Goal: Transaction & Acquisition: Purchase product/service

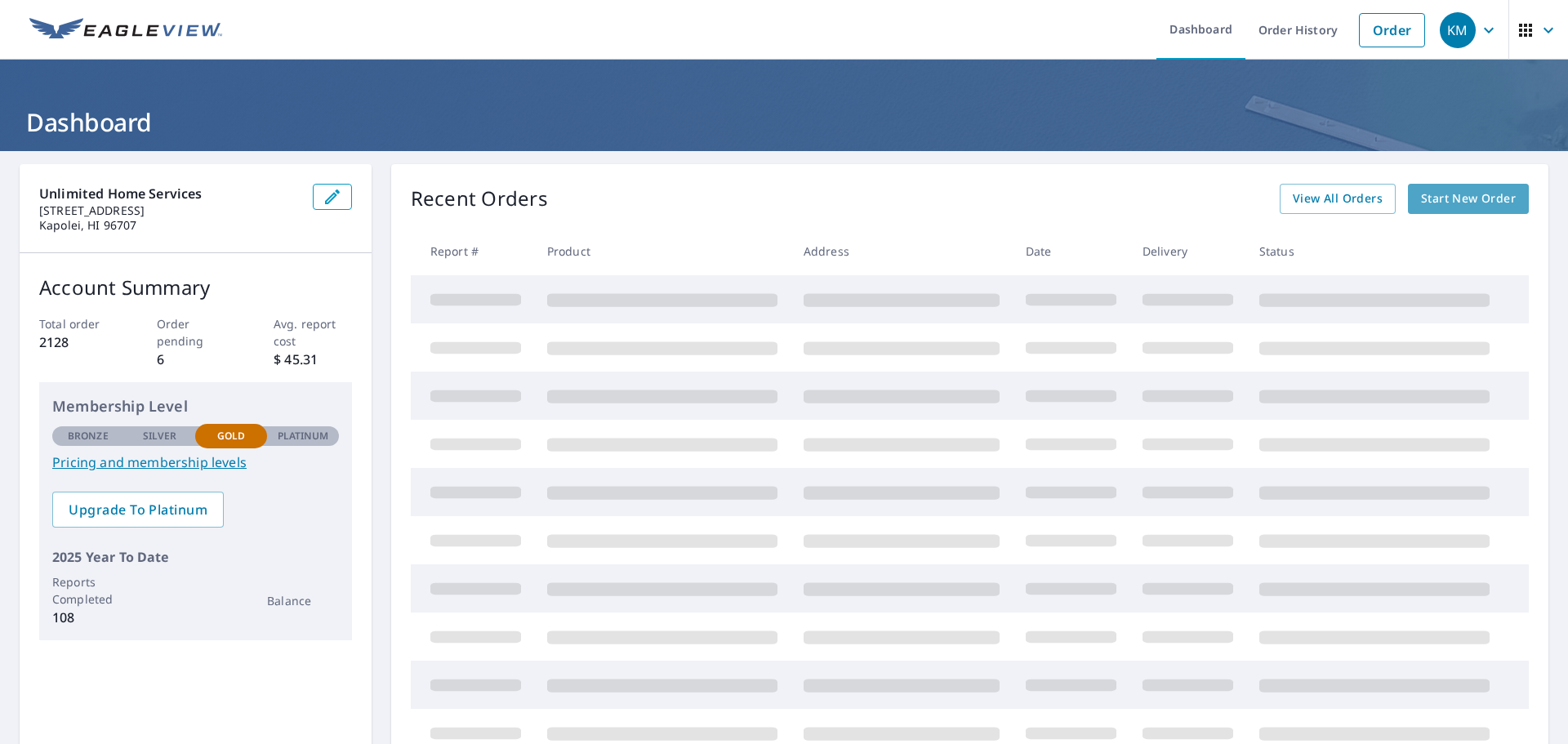
click at [1444, 205] on span "Start New Order" at bounding box center [1468, 199] width 94 height 20
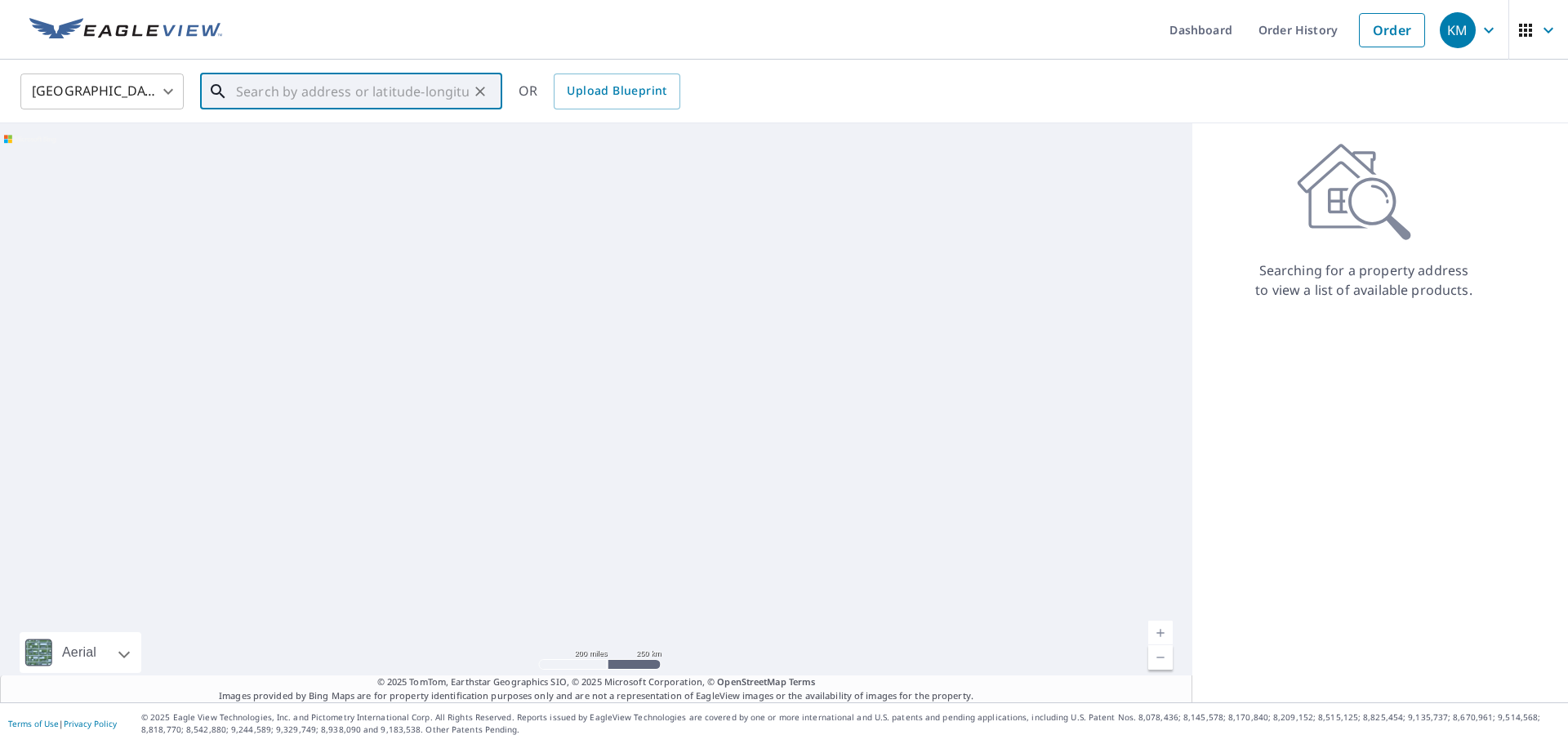
click at [296, 102] on input "text" at bounding box center [352, 91] width 233 height 46
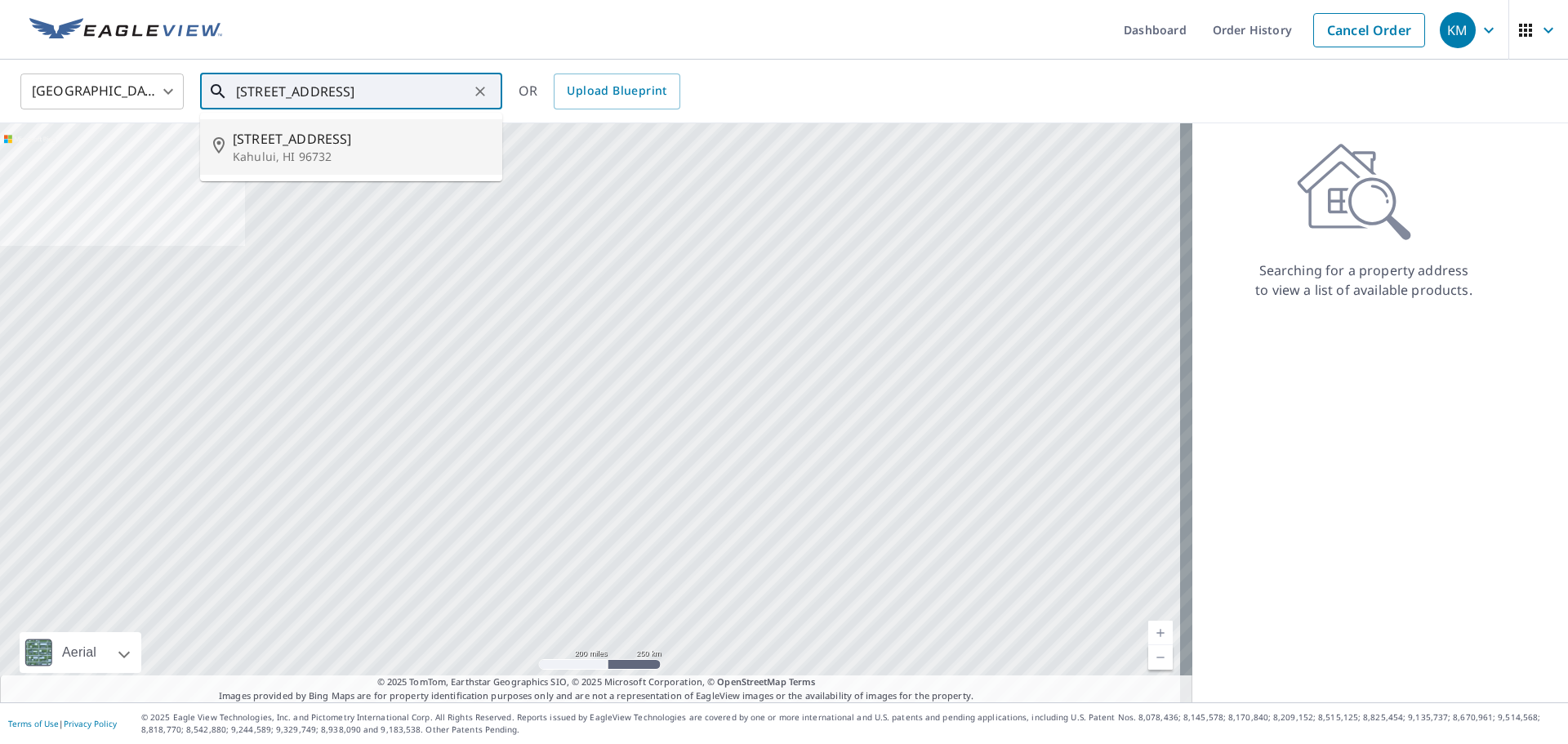
click at [300, 144] on span "[STREET_ADDRESS]" at bounding box center [361, 139] width 256 height 19
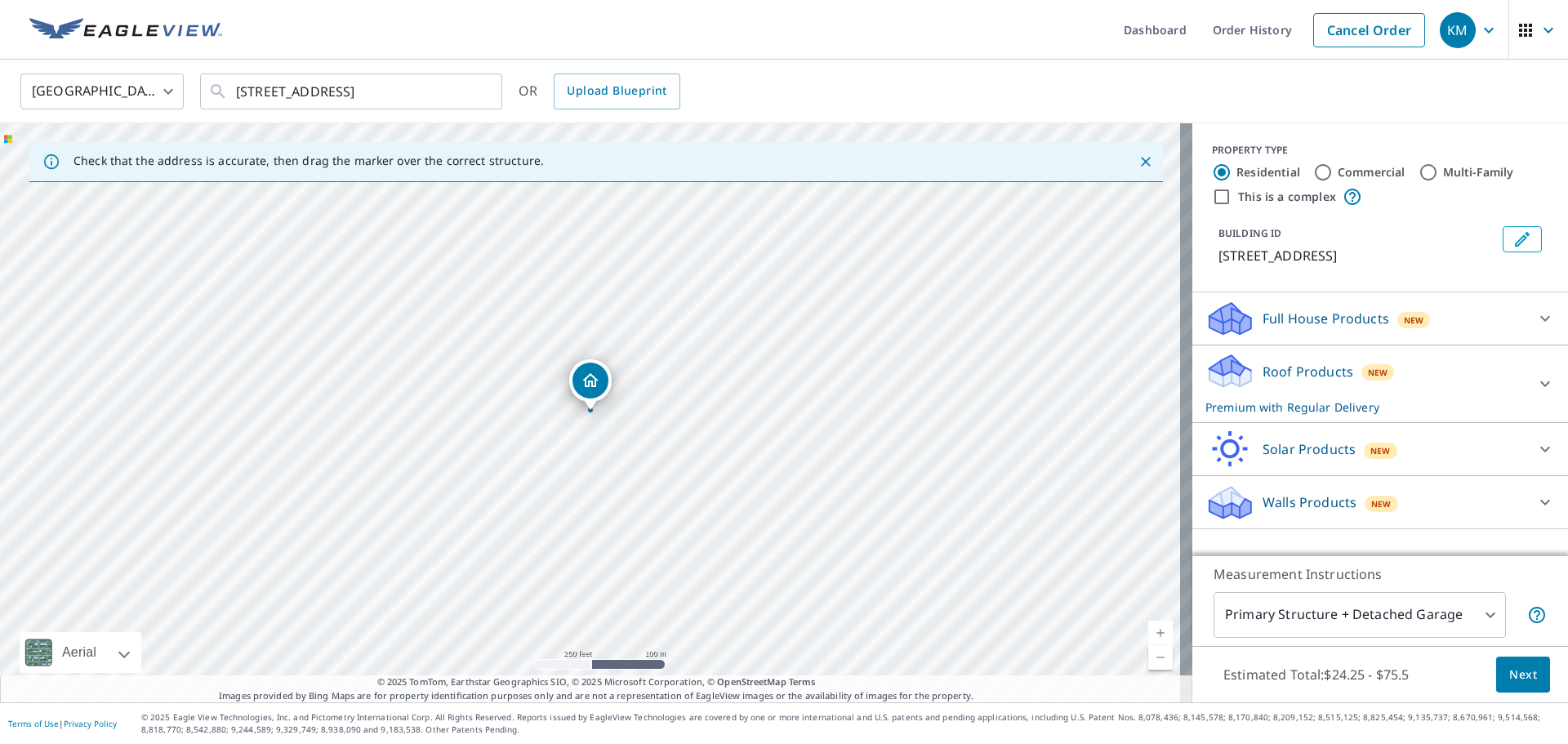
click at [1148, 634] on link "Current Level 17, Zoom In" at bounding box center [1160, 632] width 24 height 24
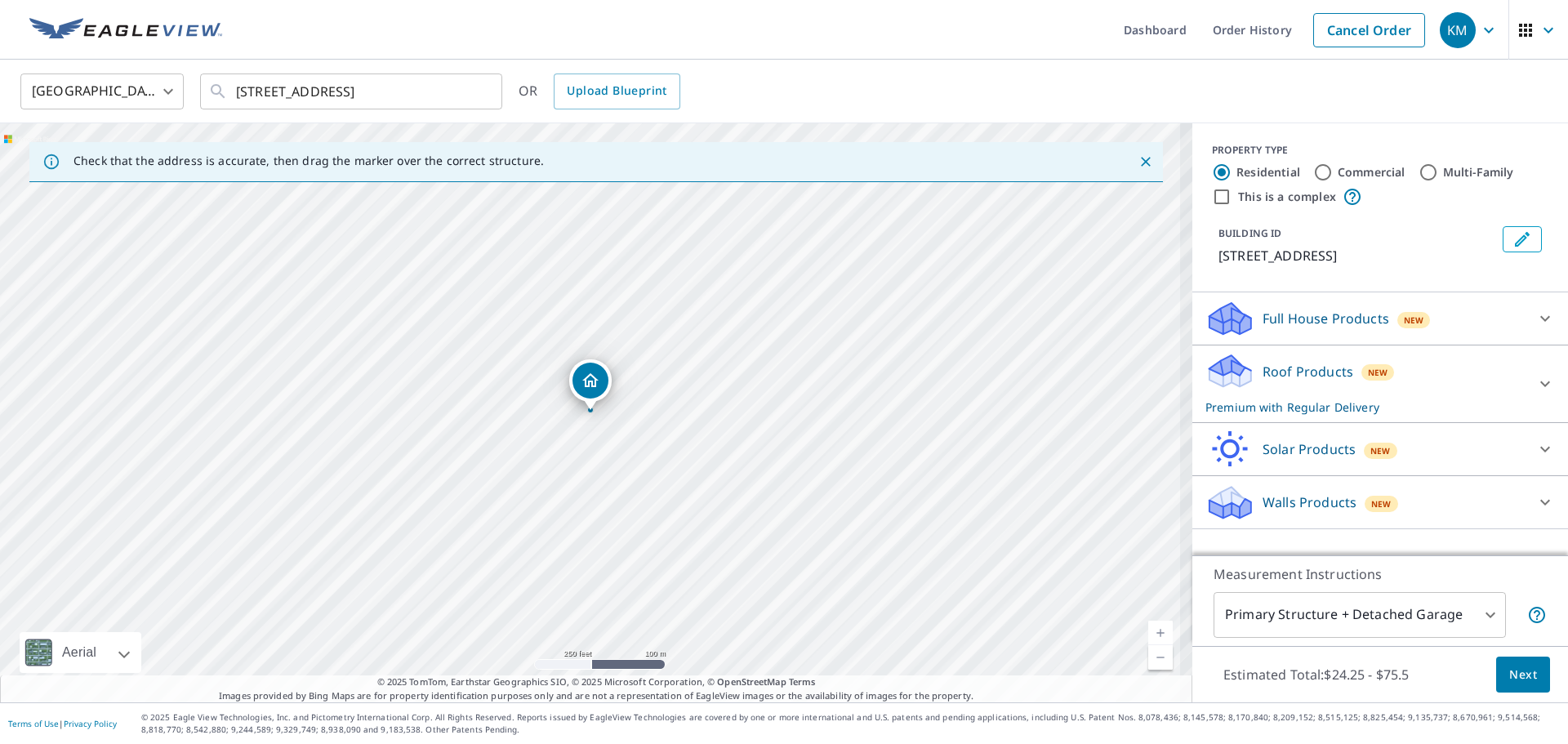
click at [1148, 634] on link "Current Level 17, Zoom In" at bounding box center [1160, 632] width 24 height 24
click at [1148, 634] on link "Current Level 19, Zoom In" at bounding box center [1160, 632] width 24 height 24
click at [1148, 634] on link "Current Level 19, Zoom In Disabled" at bounding box center [1160, 632] width 24 height 24
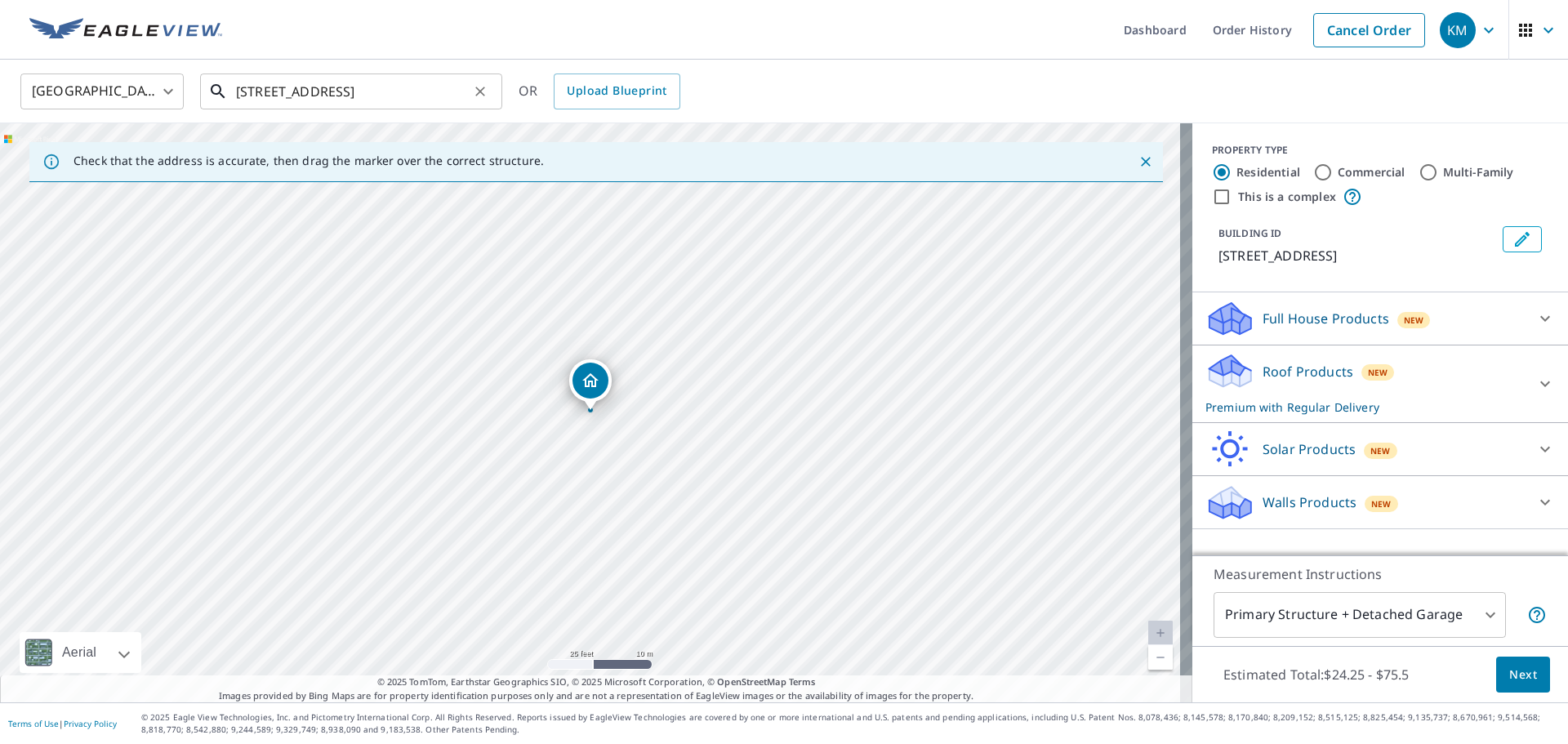
click at [311, 93] on input "[STREET_ADDRESS]" at bounding box center [352, 91] width 233 height 46
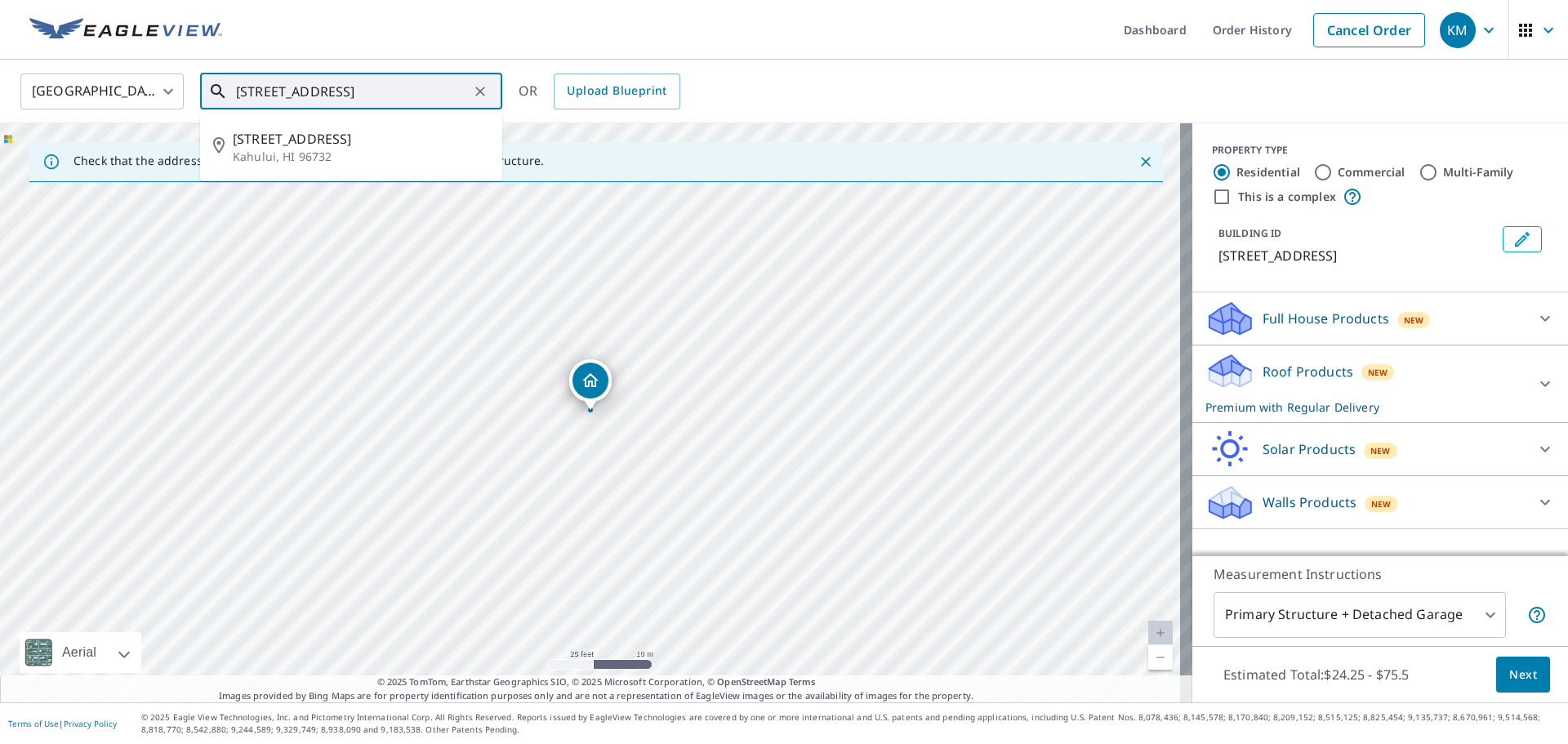
click at [311, 93] on input "[STREET_ADDRESS]" at bounding box center [352, 91] width 233 height 46
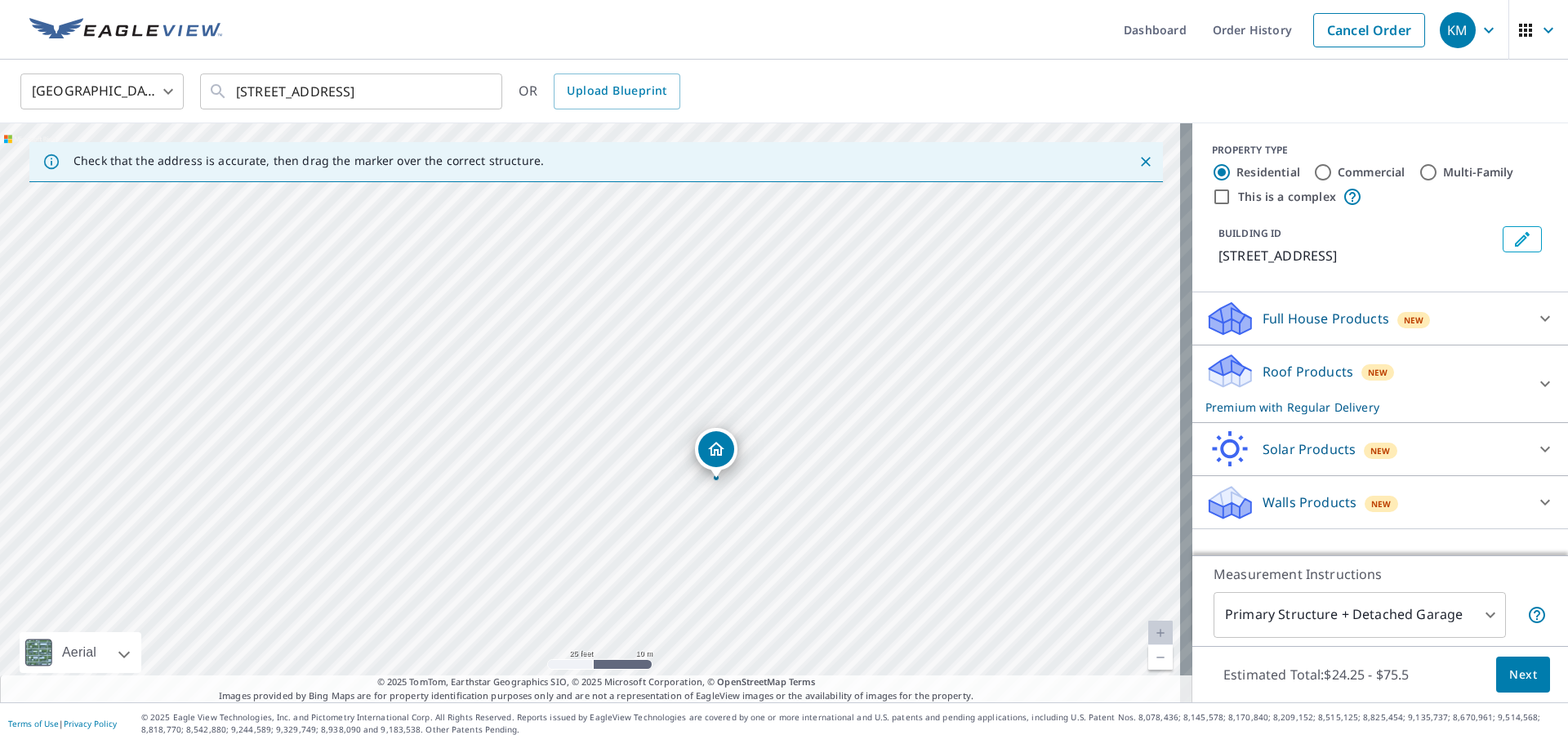
drag, startPoint x: 584, startPoint y: 382, endPoint x: 710, endPoint y: 450, distance: 143.2
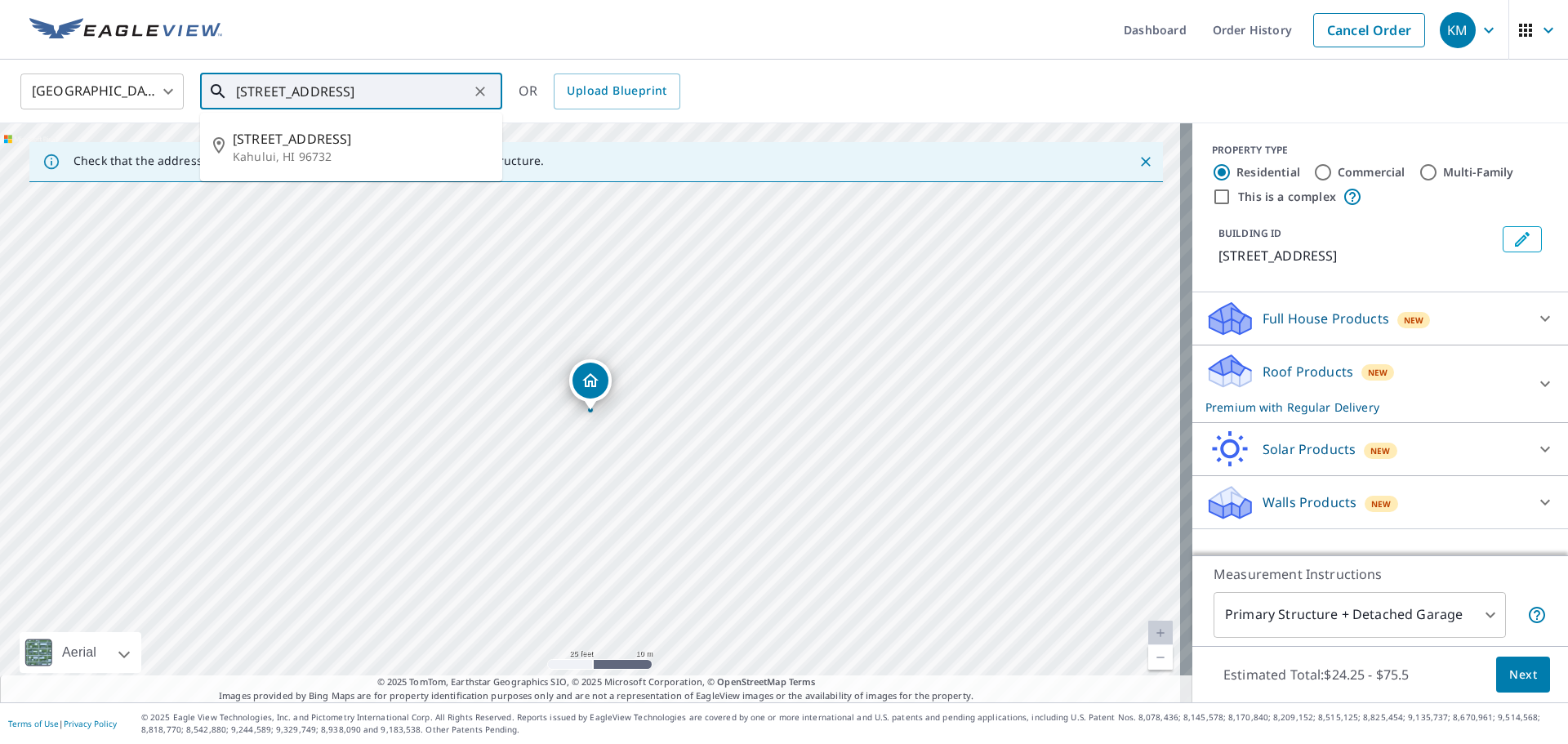
click at [260, 89] on input "[STREET_ADDRESS]" at bounding box center [352, 91] width 233 height 46
type input "[STREET_ADDRESS]"
click at [1527, 676] on button "Next" at bounding box center [1523, 675] width 54 height 37
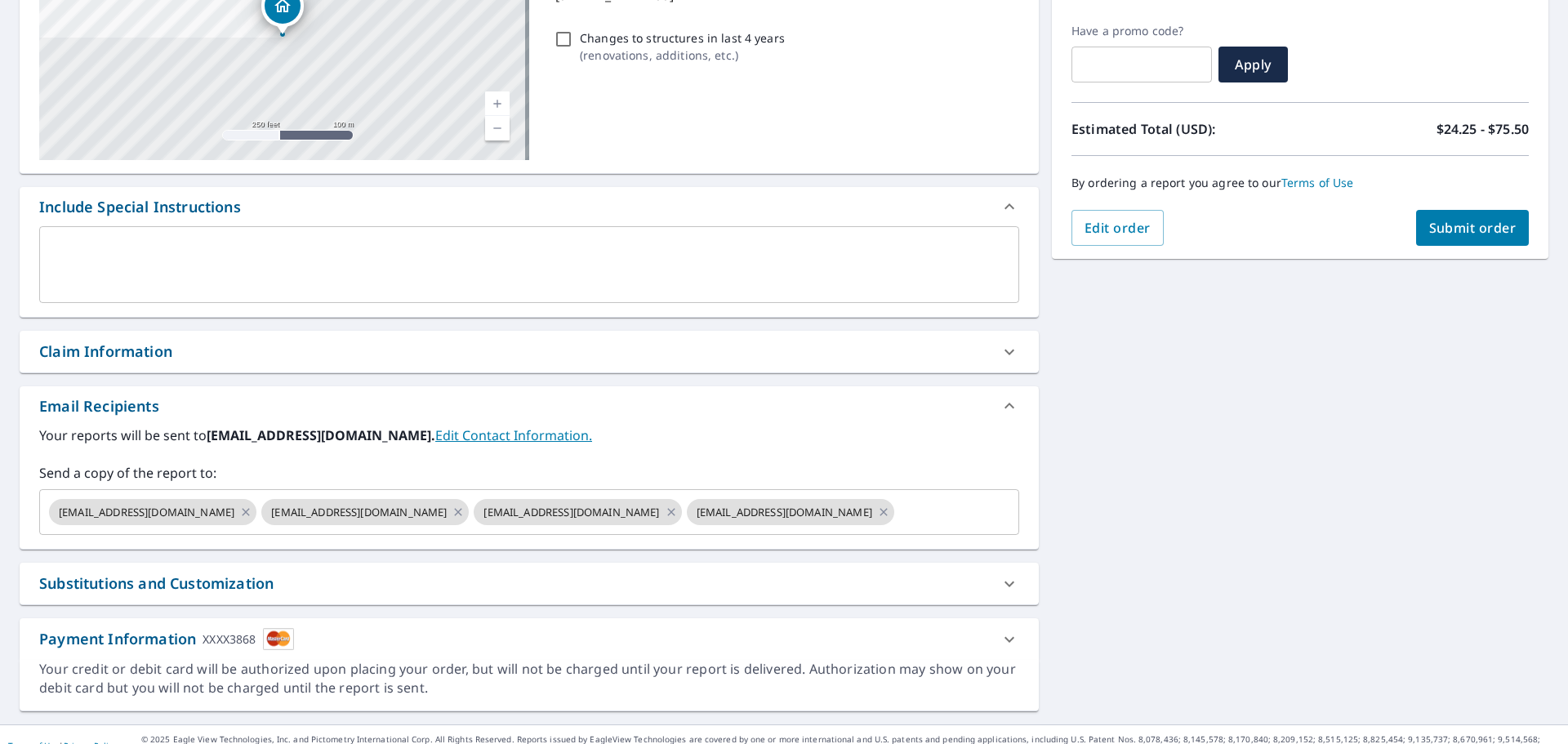
scroll to position [284, 0]
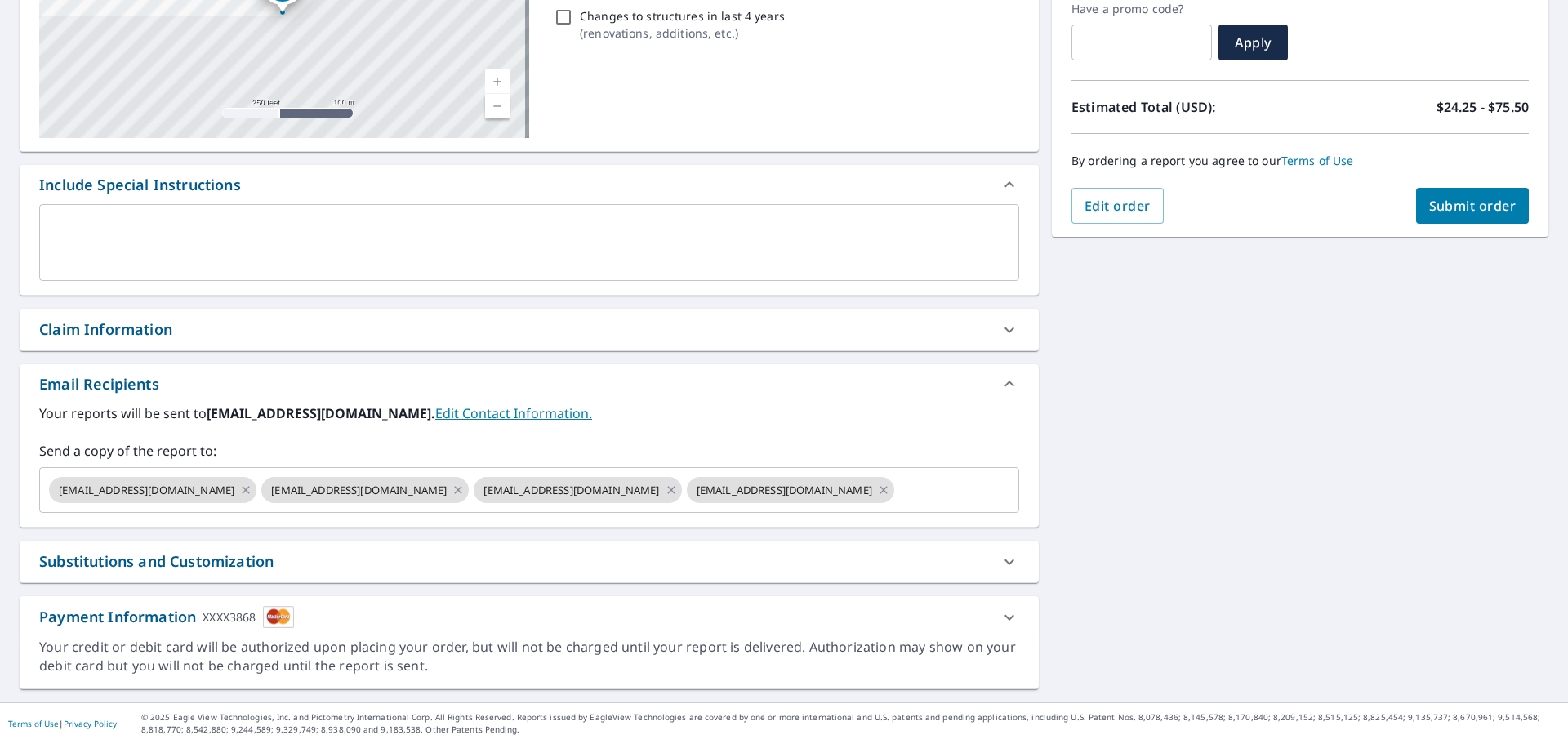
click at [204, 337] on div "Claim Information" at bounding box center [514, 329] width 950 height 22
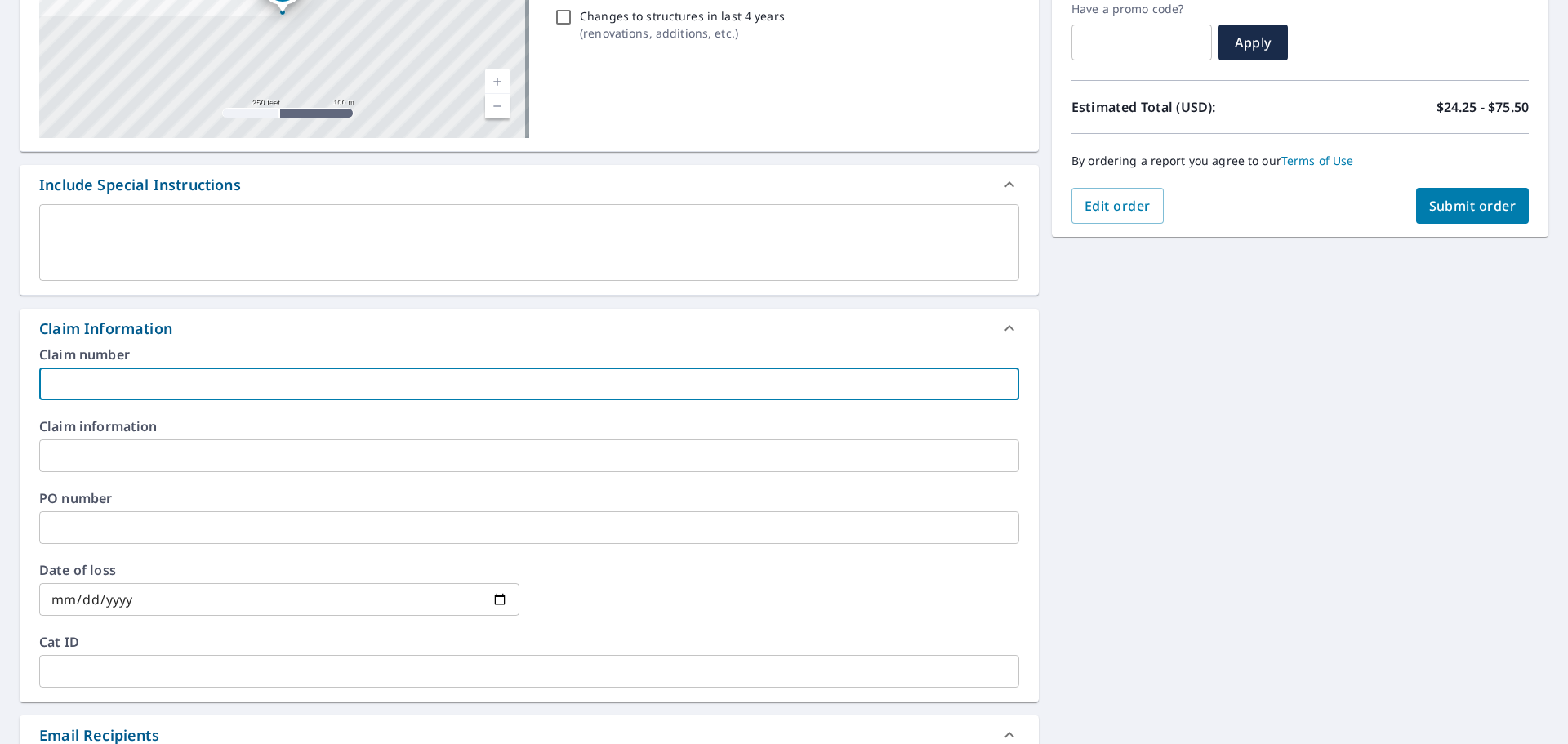
click at [178, 380] on input "text" at bounding box center [529, 383] width 980 height 33
type input "[PERSON_NAME]"
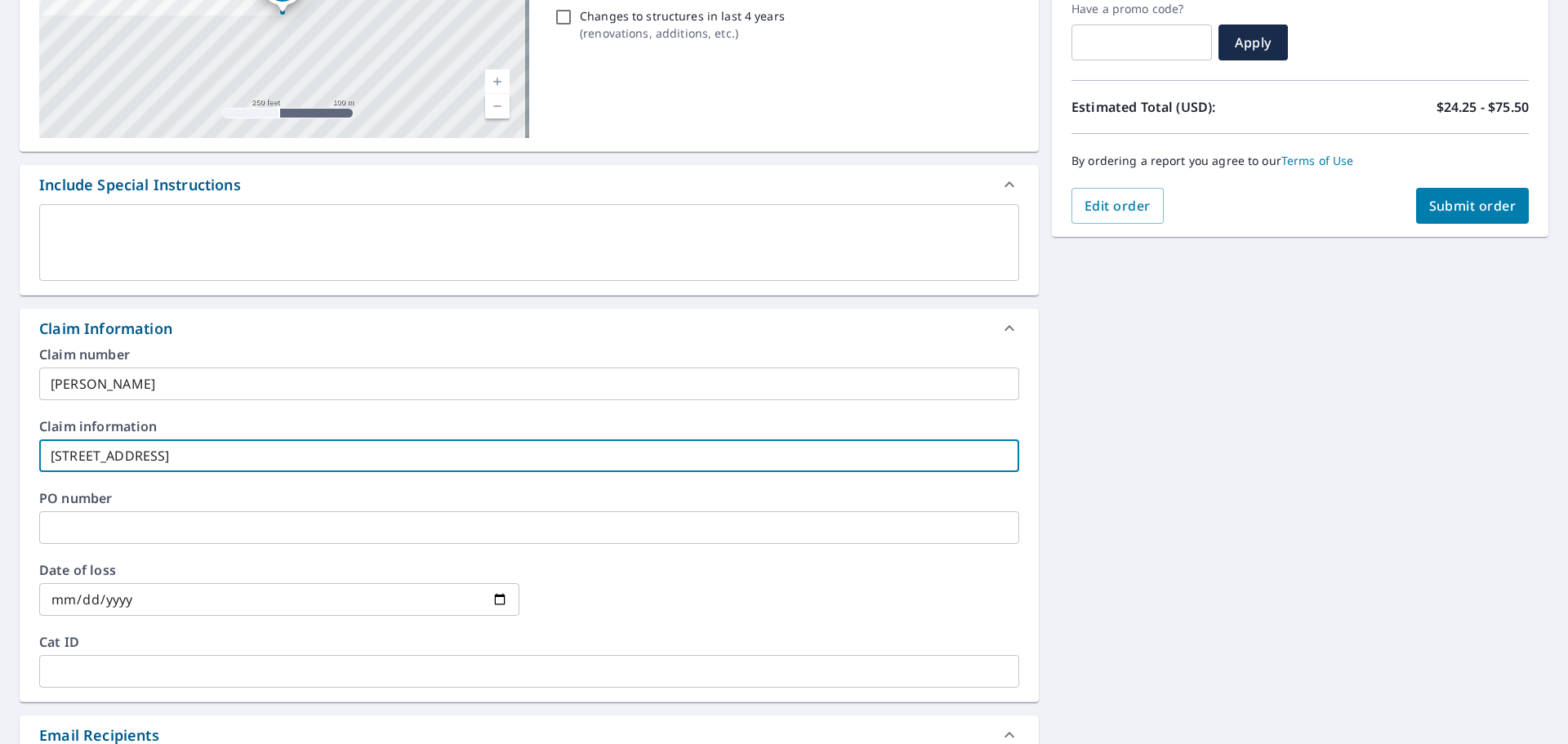
type input "[STREET_ADDRESS]"
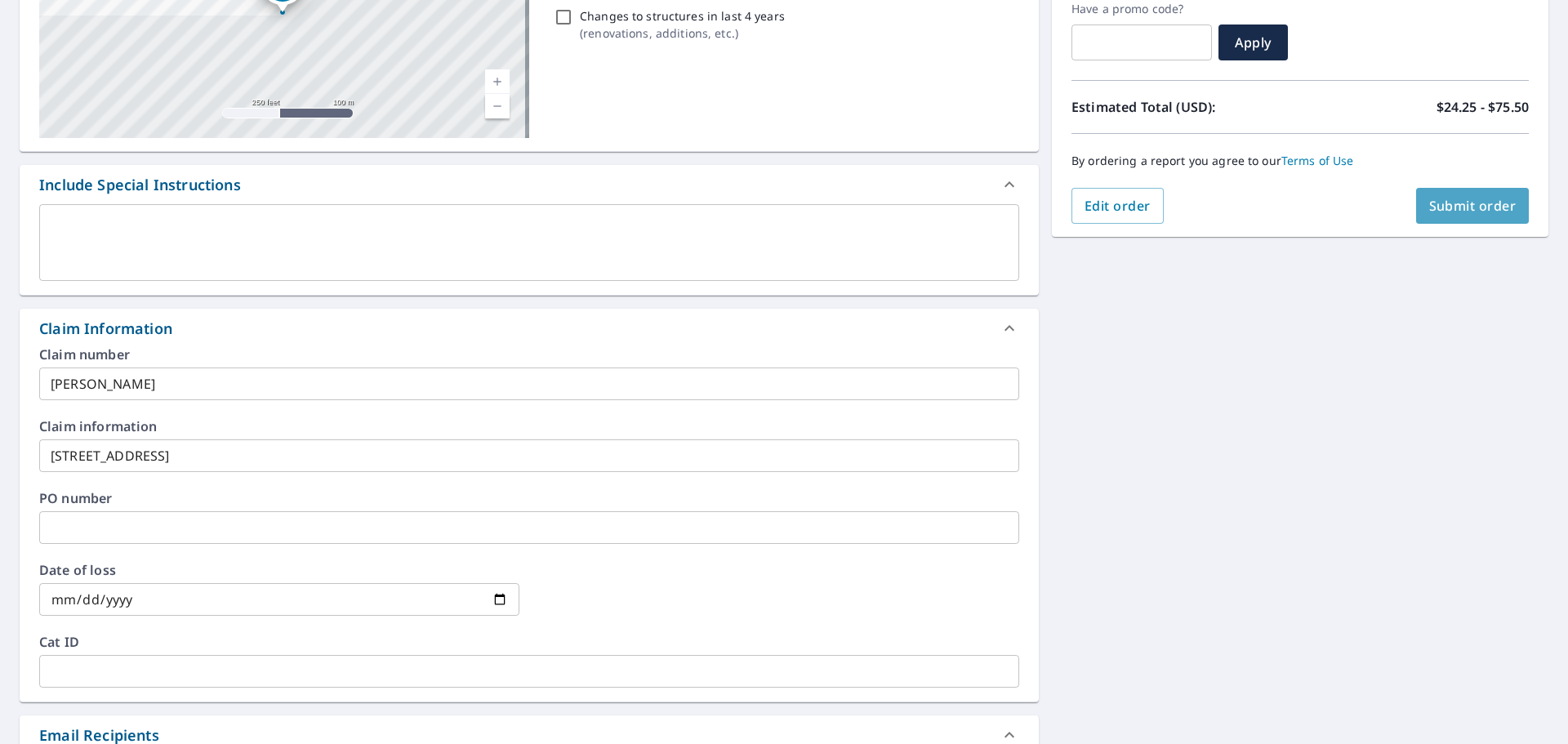
click at [1448, 205] on span "Submit order" at bounding box center [1472, 206] width 88 height 18
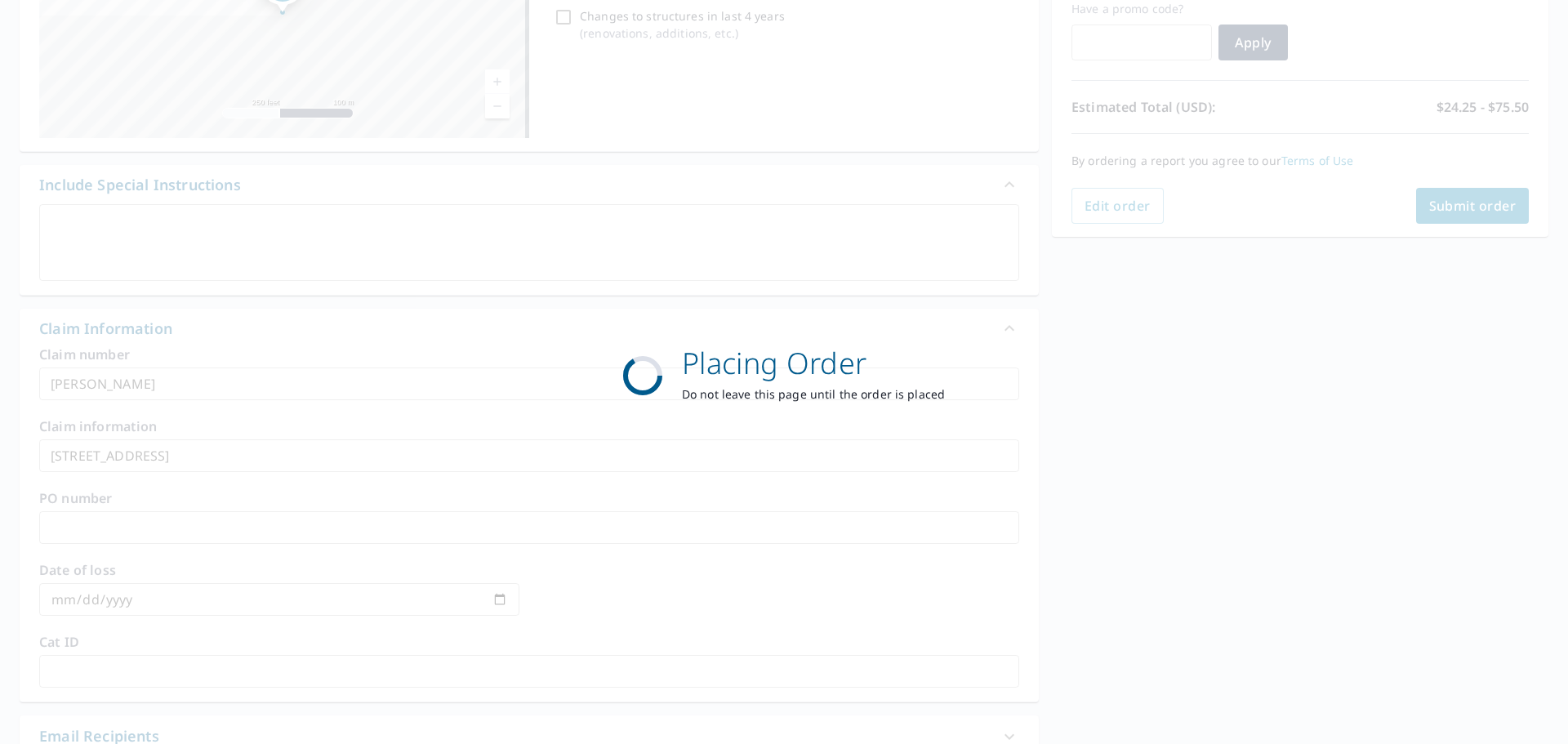
scroll to position [0, 0]
